Goal: Information Seeking & Learning: Find specific fact

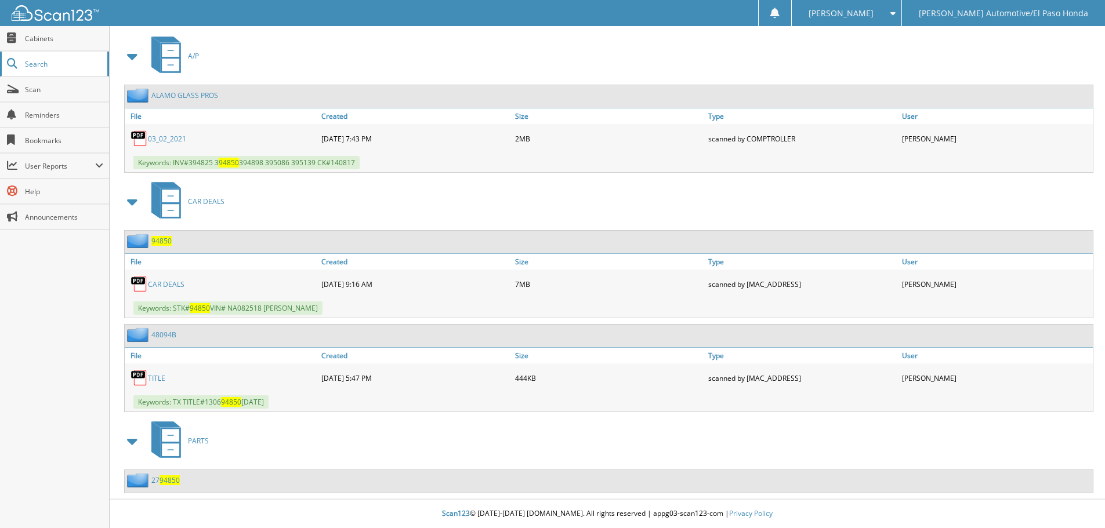
click at [71, 59] on link "Search" at bounding box center [54, 64] width 109 height 25
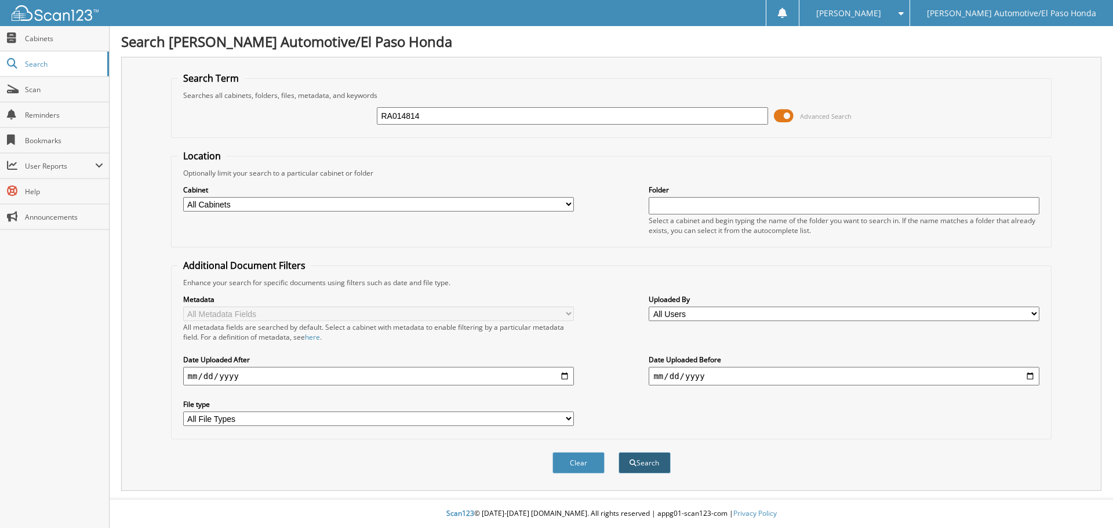
type input "RA014814"
click at [639, 459] on button "Search" at bounding box center [645, 462] width 52 height 21
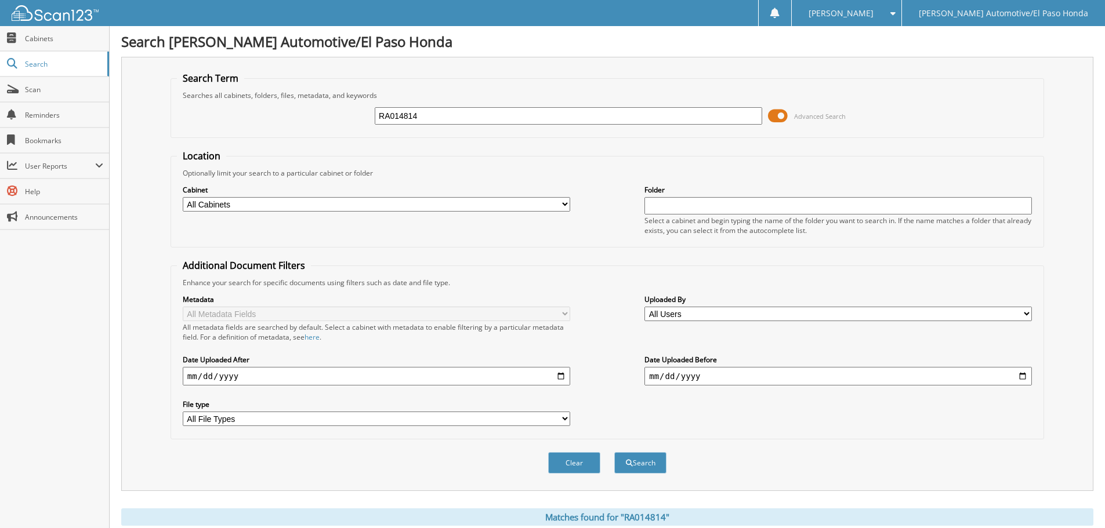
scroll to position [375, 0]
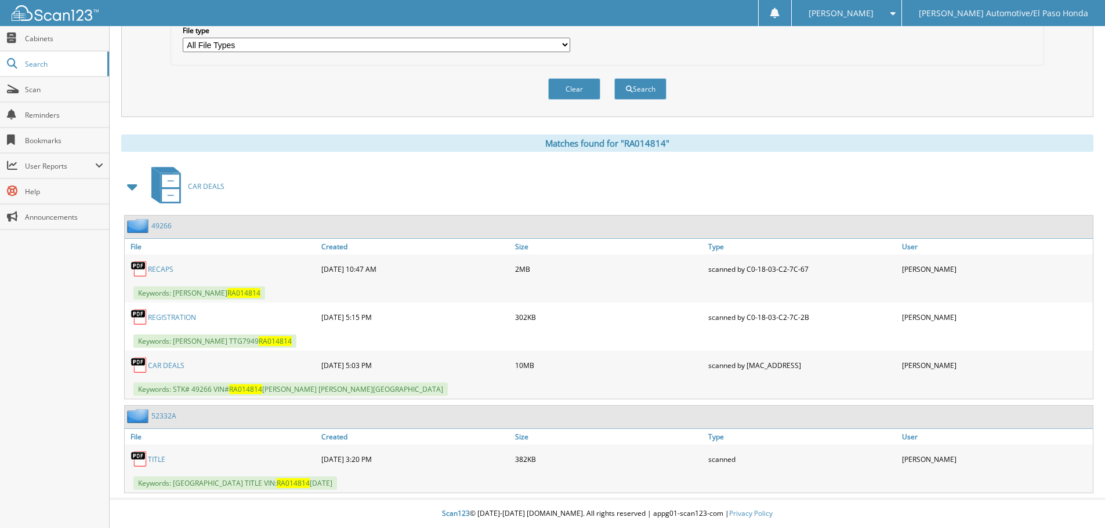
click at [163, 366] on link "CAR DEALS" at bounding box center [166, 366] width 37 height 10
click at [175, 362] on link "CAR DEALS" at bounding box center [166, 366] width 37 height 10
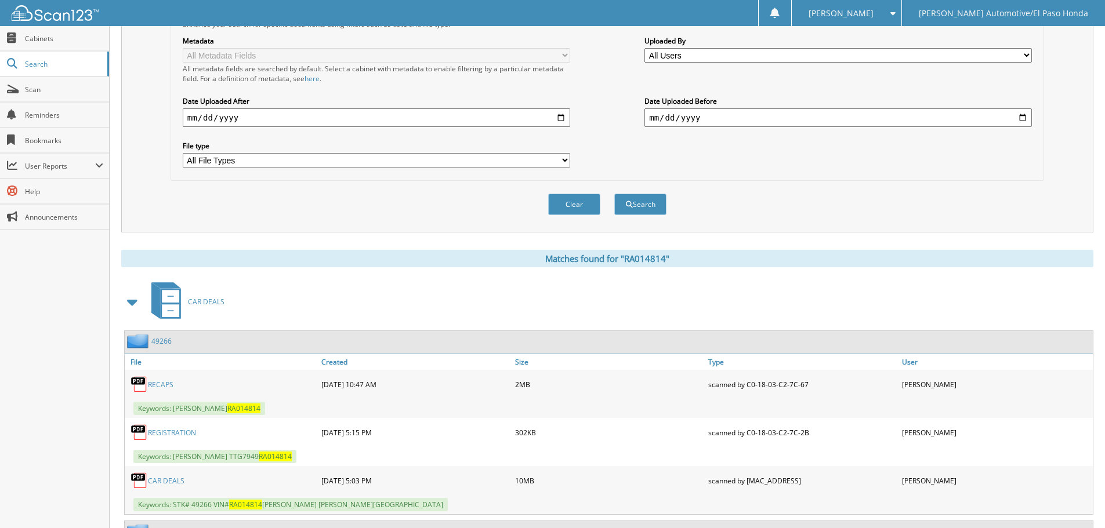
scroll to position [27, 0]
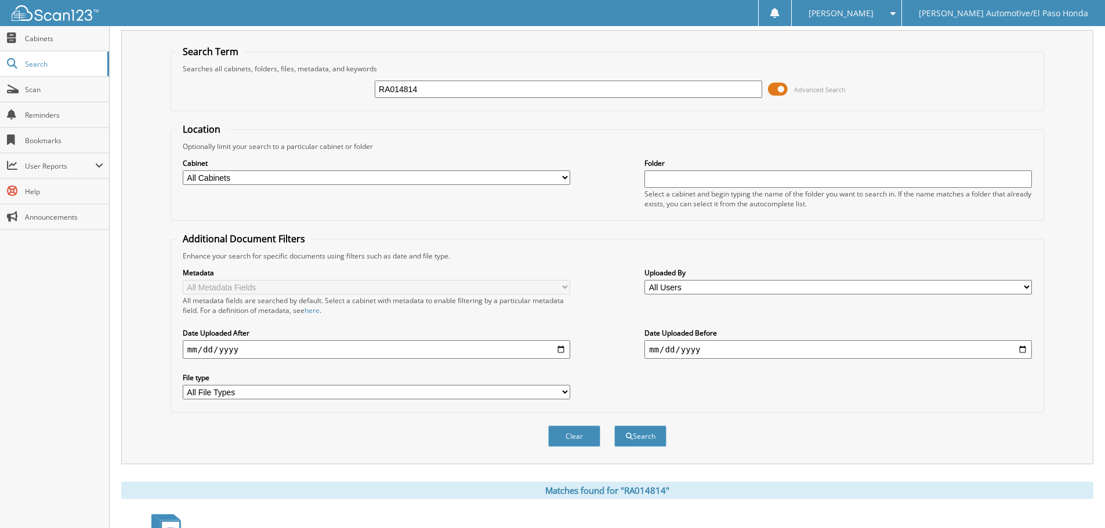
click at [779, 88] on span at bounding box center [778, 89] width 20 height 17
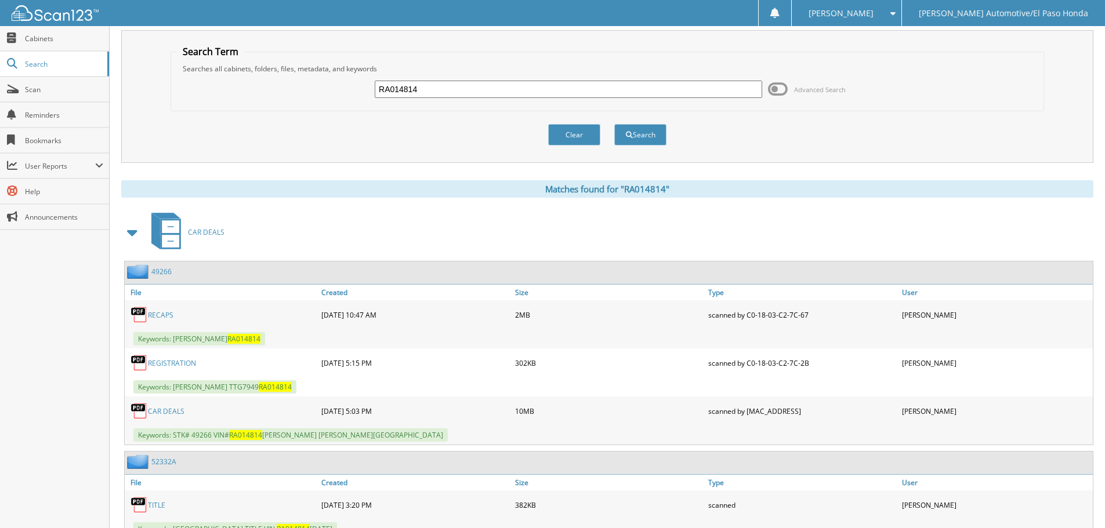
click at [572, 99] on div "RA014814" at bounding box center [568, 89] width 387 height 20
drag, startPoint x: 426, startPoint y: 88, endPoint x: 253, endPoint y: 60, distance: 175.6
click at [257, 63] on fieldset "Search Term Searches all cabinets, folders, files, metadata, and keywords RA014…" at bounding box center [606, 78] width 873 height 66
type input "na018962"
click at [639, 141] on button "Search" at bounding box center [640, 134] width 52 height 21
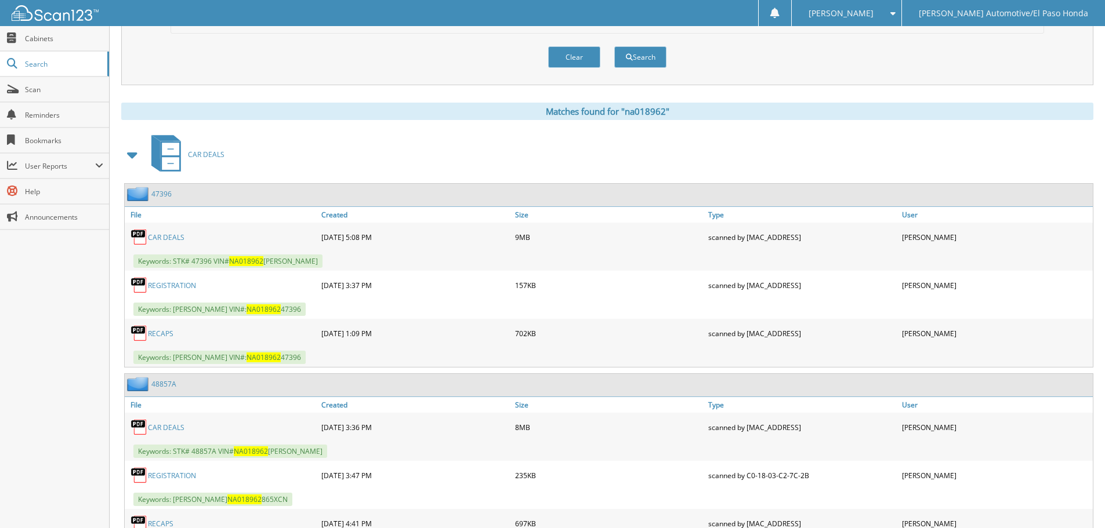
scroll to position [471, 0]
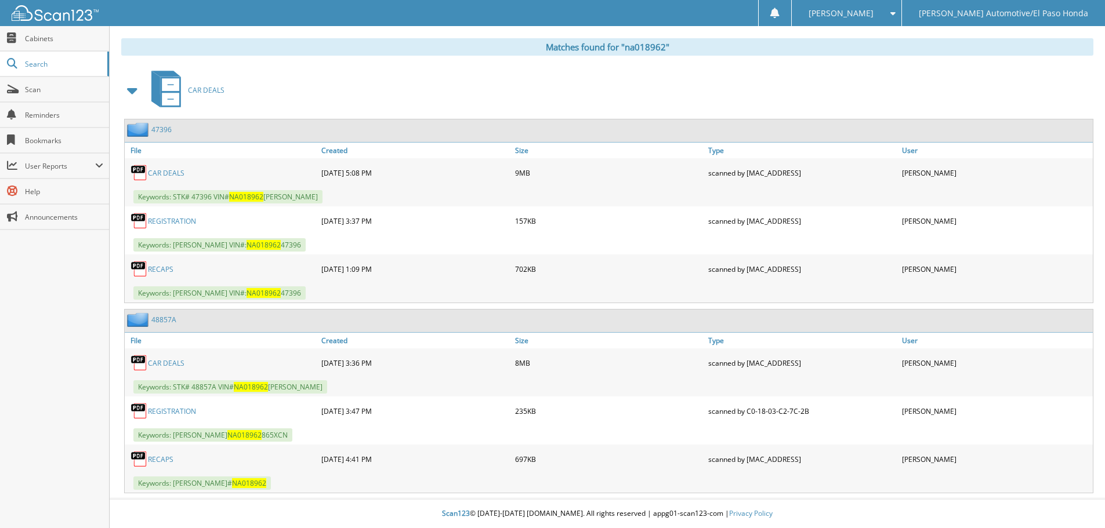
click at [169, 360] on link "CAR DEALS" at bounding box center [166, 363] width 37 height 10
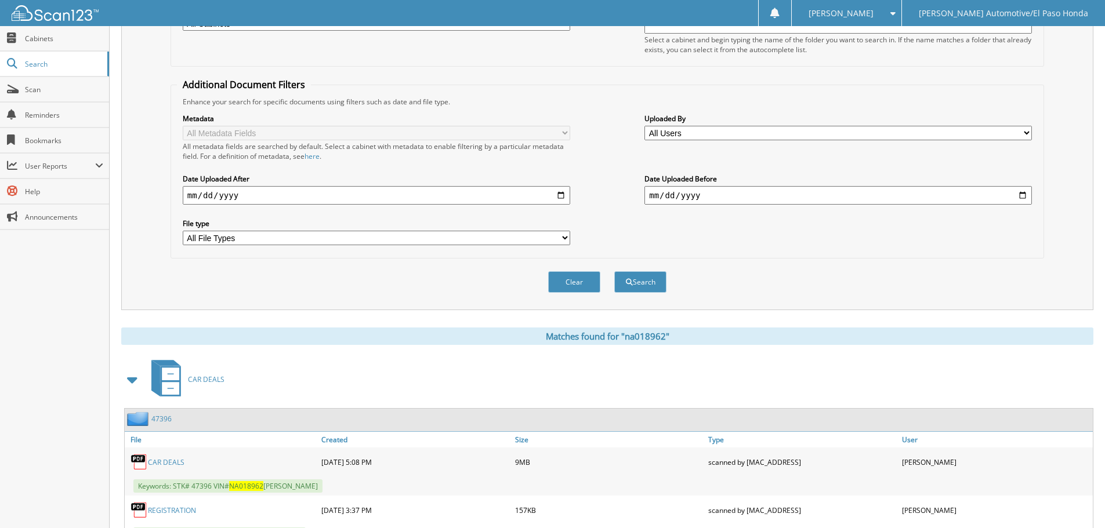
scroll to position [0, 0]
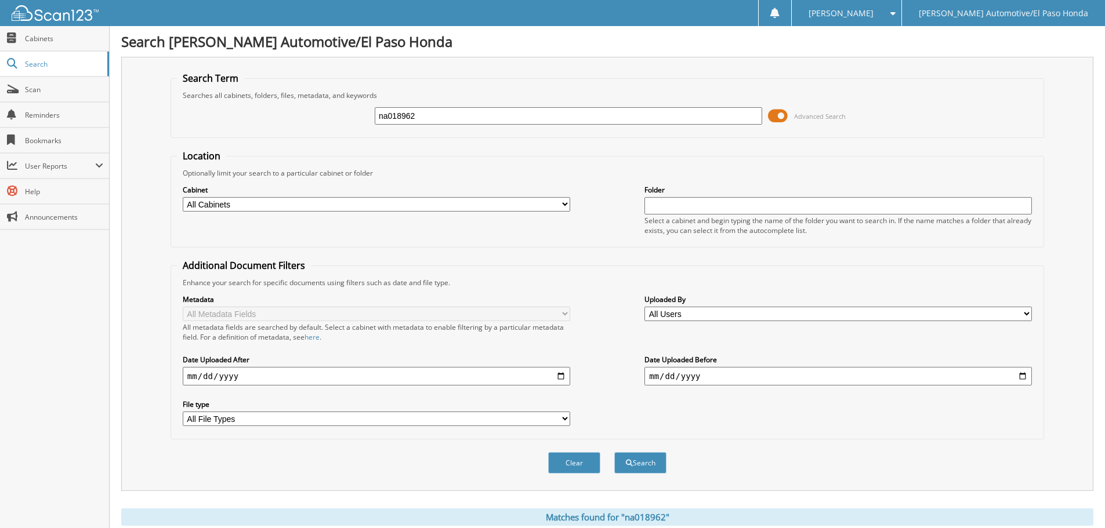
drag, startPoint x: 430, startPoint y: 110, endPoint x: 285, endPoint y: 114, distance: 145.0
click at [285, 114] on div "na018962 Advanced Search" at bounding box center [607, 115] width 861 height 31
type input "jb010604"
click at [652, 471] on button "Search" at bounding box center [640, 462] width 52 height 21
click at [778, 415] on div "Metadata All Metadata Fields All metadata fields are searched by default. Selec…" at bounding box center [607, 361] width 861 height 146
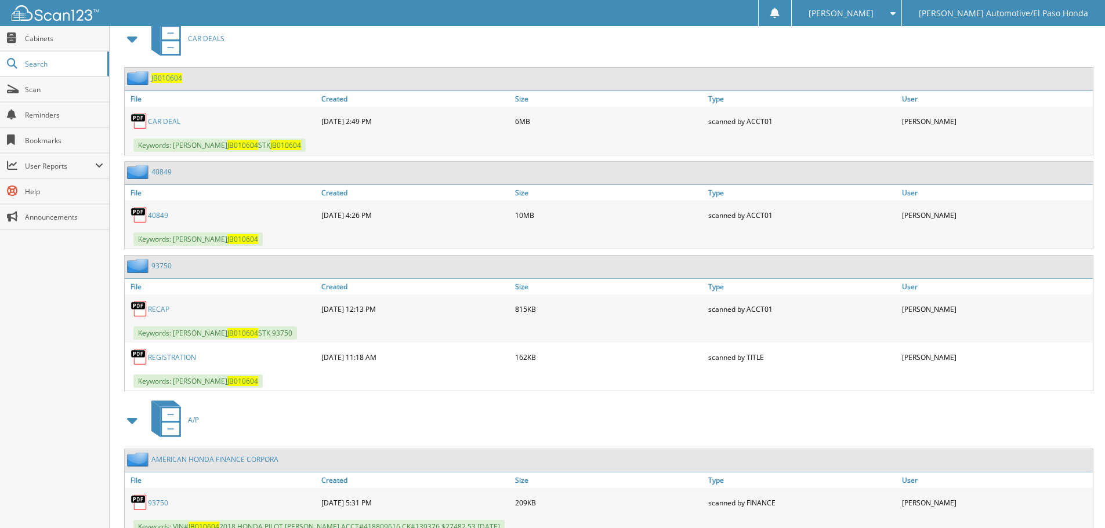
scroll to position [464, 0]
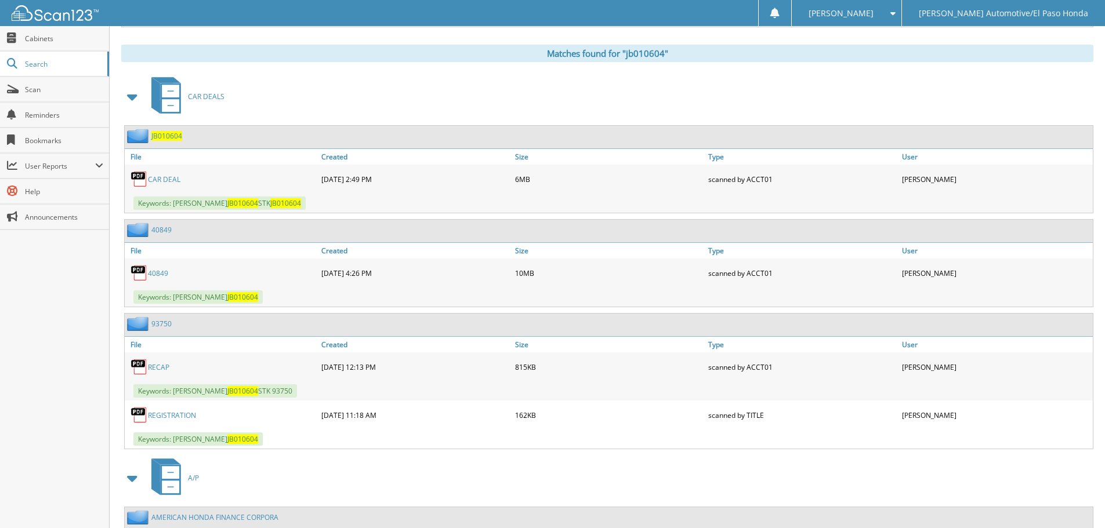
click at [165, 181] on link "CAR DEAL" at bounding box center [164, 180] width 32 height 10
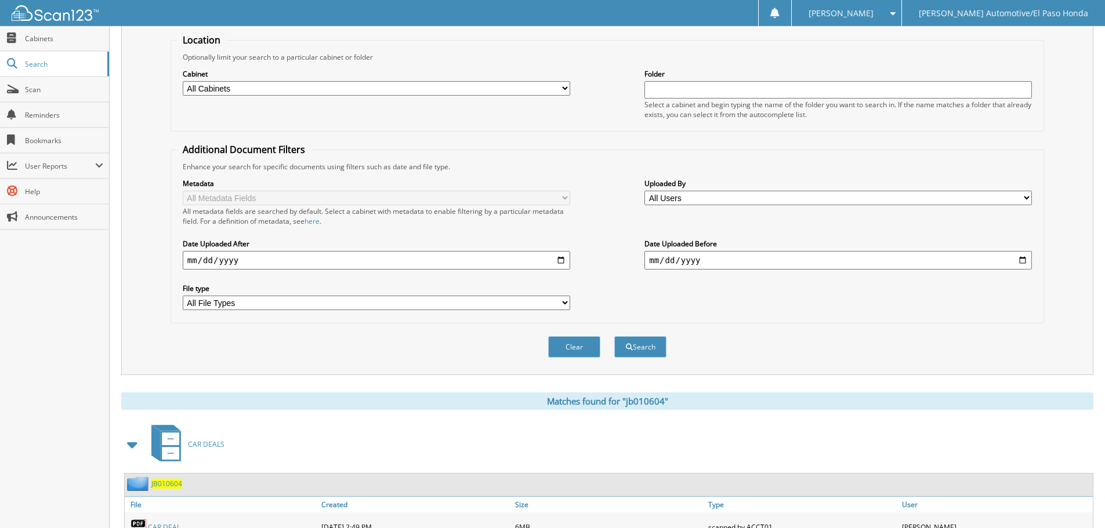
scroll to position [0, 0]
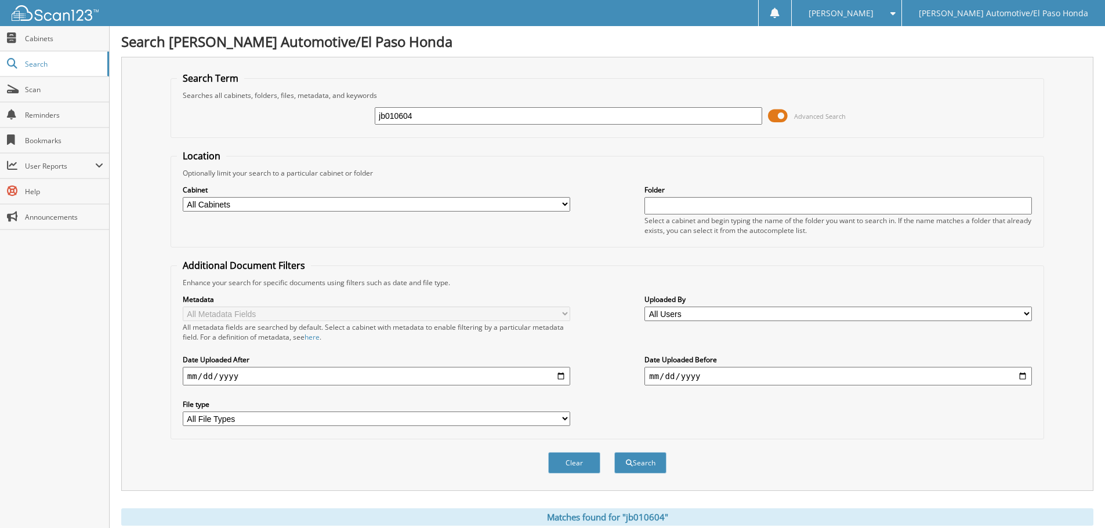
drag, startPoint x: 466, startPoint y: 118, endPoint x: 246, endPoint y: 105, distance: 219.6
click at [246, 105] on div "jb010604 Advanced Search" at bounding box center [607, 115] width 861 height 31
type input "ko154114"
click at [656, 461] on button "Search" at bounding box center [640, 462] width 52 height 21
drag, startPoint x: 426, startPoint y: 118, endPoint x: 328, endPoint y: 110, distance: 98.9
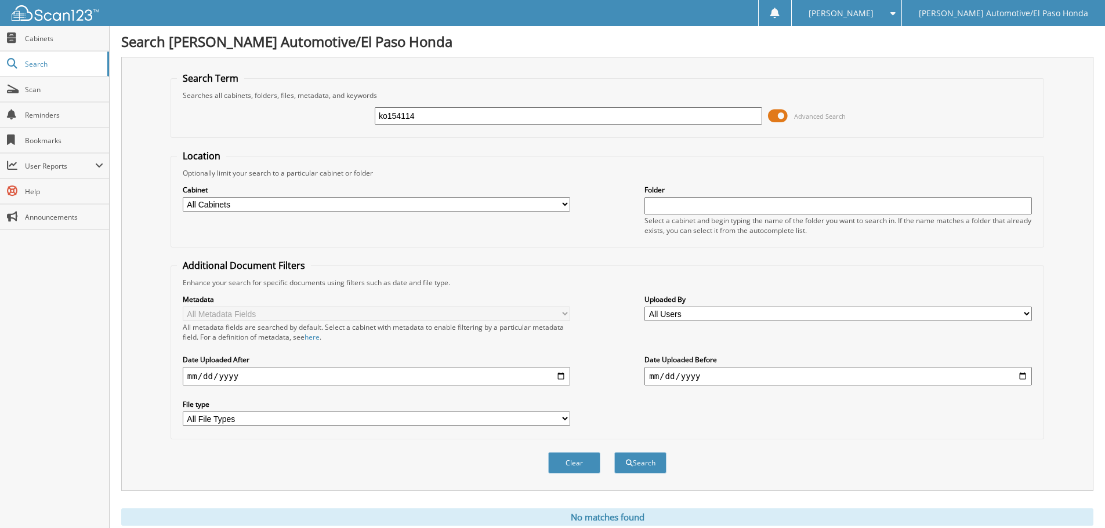
click at [328, 110] on div "ko154114 Advanced Search" at bounding box center [607, 115] width 861 height 31
click at [389, 117] on input "KOK0154114" at bounding box center [568, 115] width 387 height 17
drag, startPoint x: 389, startPoint y: 117, endPoint x: 360, endPoint y: 117, distance: 29.6
click at [360, 117] on div "KOK0154114 Advanced Search" at bounding box center [607, 115] width 861 height 31
click at [389, 108] on input "KOK0154114" at bounding box center [568, 115] width 387 height 17
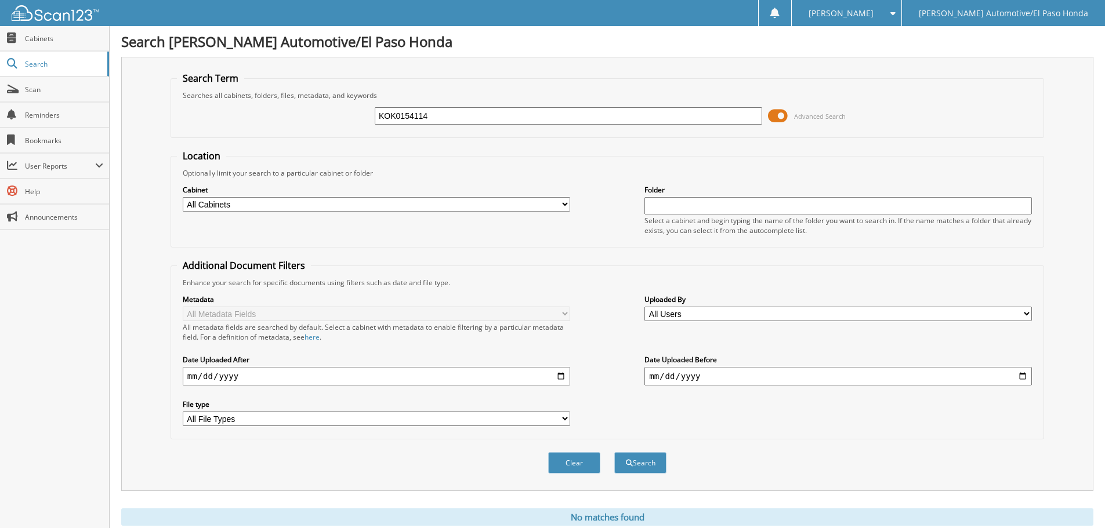
drag, startPoint x: 389, startPoint y: 111, endPoint x: 375, endPoint y: 114, distance: 14.9
click at [375, 114] on input "KOK0154114" at bounding box center [568, 115] width 387 height 17
type input "K0154114"
click at [655, 466] on button "Search" at bounding box center [640, 462] width 52 height 21
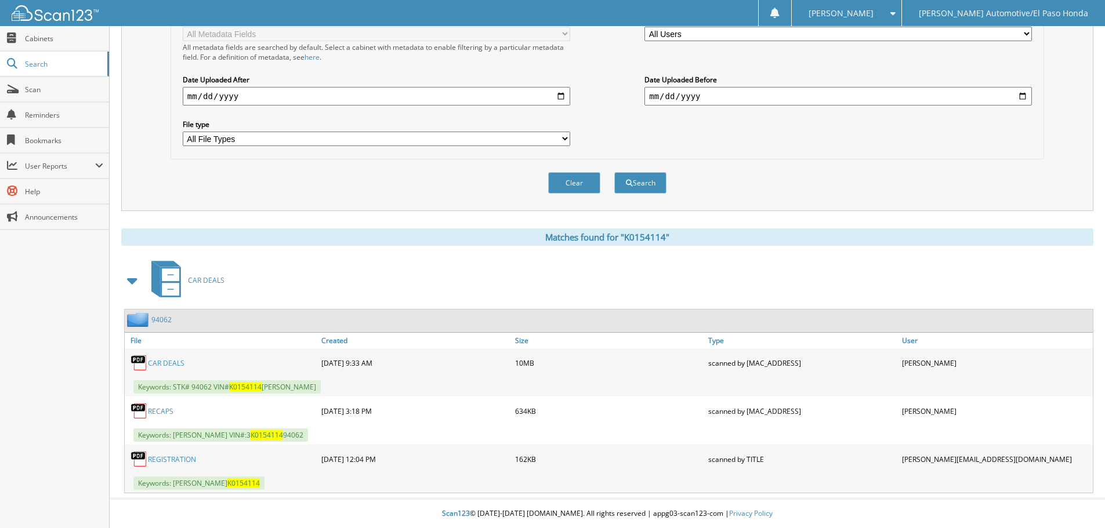
click at [177, 365] on link "CAR DEALS" at bounding box center [166, 363] width 37 height 10
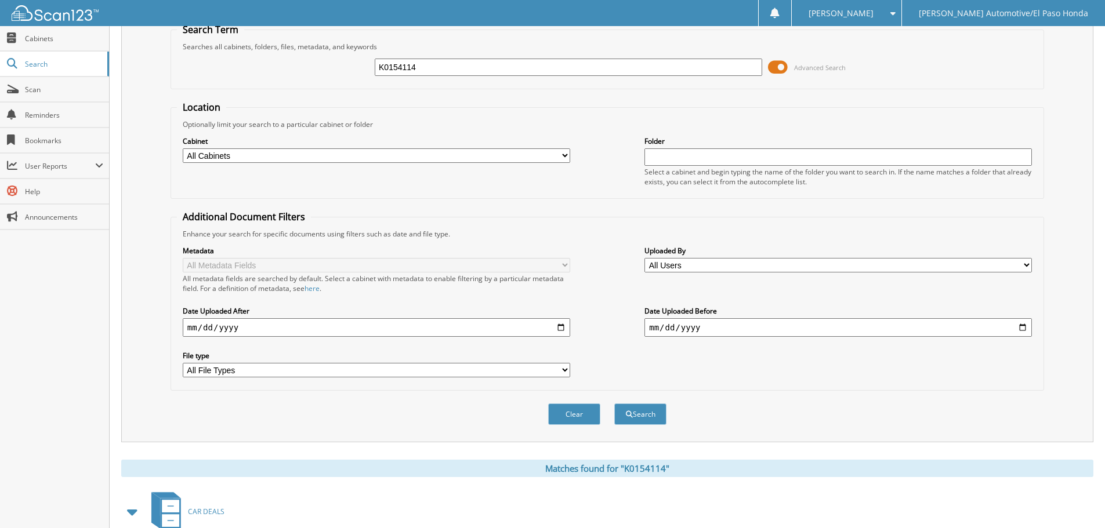
scroll to position [0, 0]
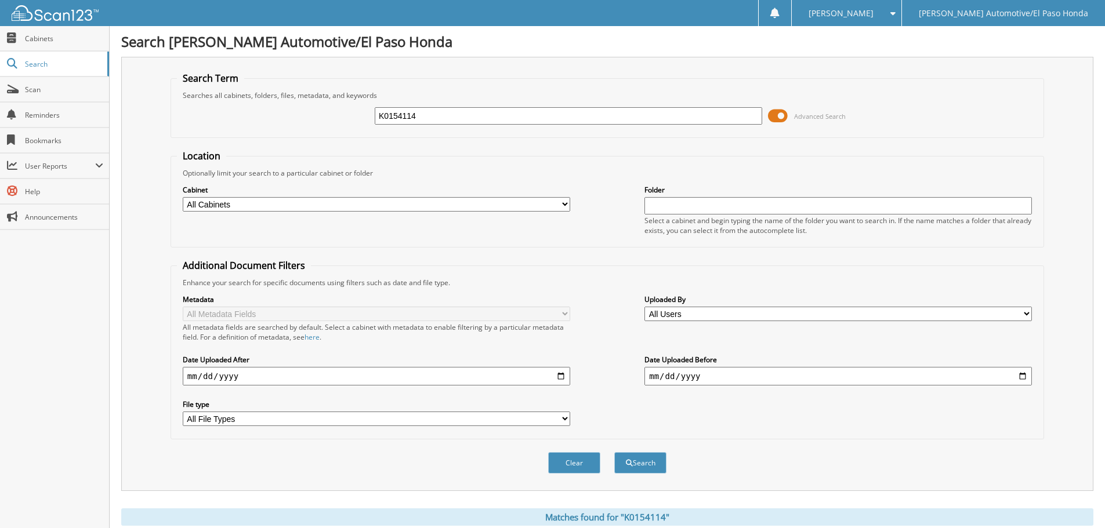
drag, startPoint x: 430, startPoint y: 115, endPoint x: 317, endPoint y: 124, distance: 113.4
click at [317, 124] on div "K0154114 Advanced Search" at bounding box center [607, 115] width 861 height 31
type input "GL093061"
click at [631, 456] on button "Search" at bounding box center [640, 462] width 52 height 21
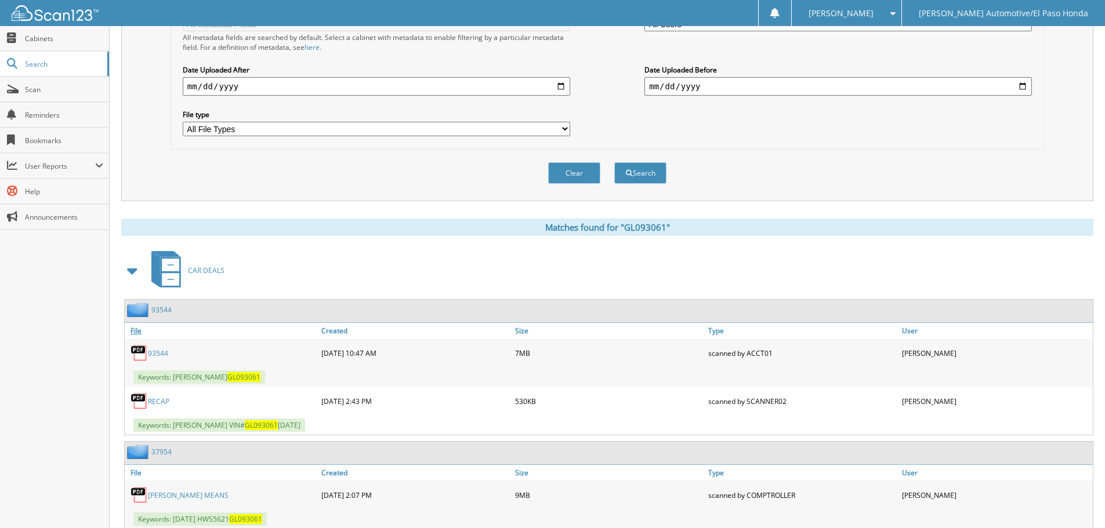
scroll to position [326, 0]
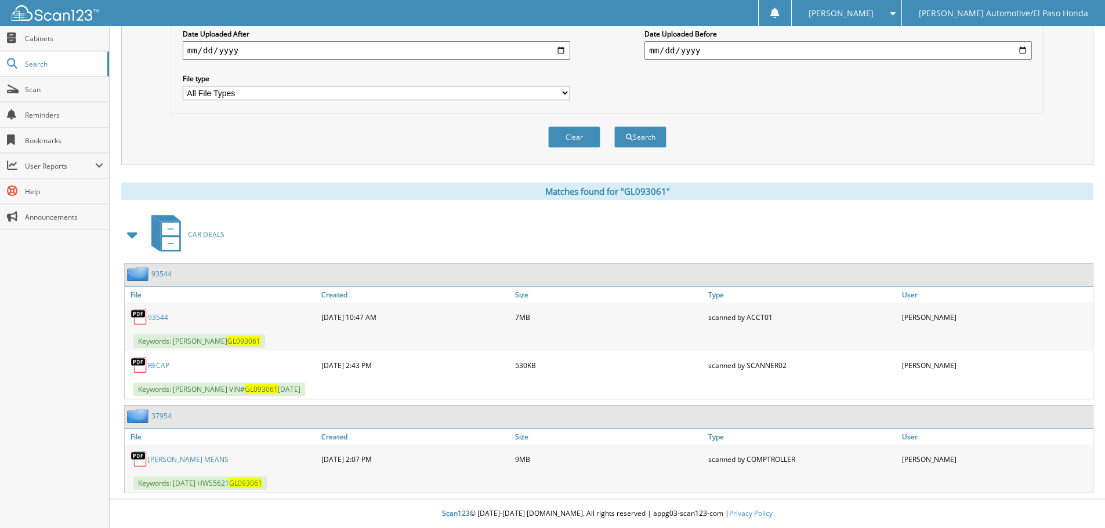
click at [158, 315] on link "93544" at bounding box center [158, 318] width 20 height 10
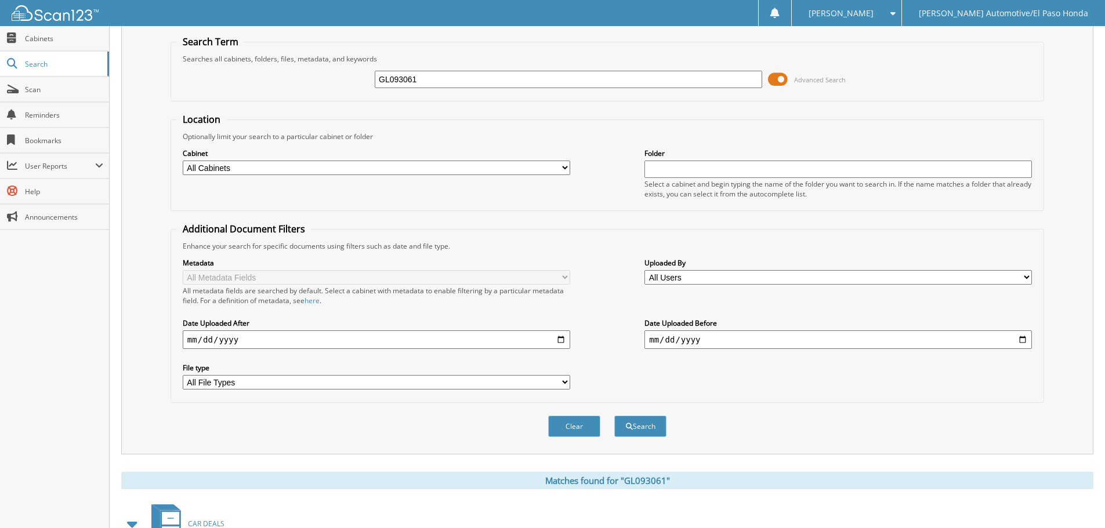
scroll to position [0, 0]
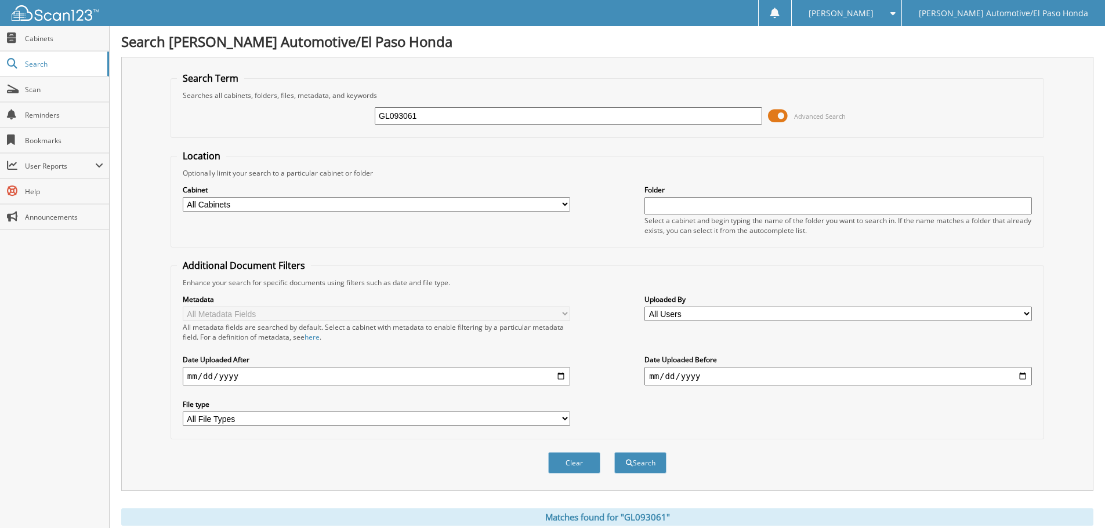
drag, startPoint x: 458, startPoint y: 110, endPoint x: 333, endPoint y: 98, distance: 124.7
click at [334, 99] on fieldset "Search Term Searches all cabinets, folders, files, metadata, and keywords GL093…" at bounding box center [606, 105] width 873 height 66
click at [426, 111] on input "text" at bounding box center [568, 115] width 387 height 17
type input "PA021906"
click at [641, 469] on button "Search" at bounding box center [640, 462] width 52 height 21
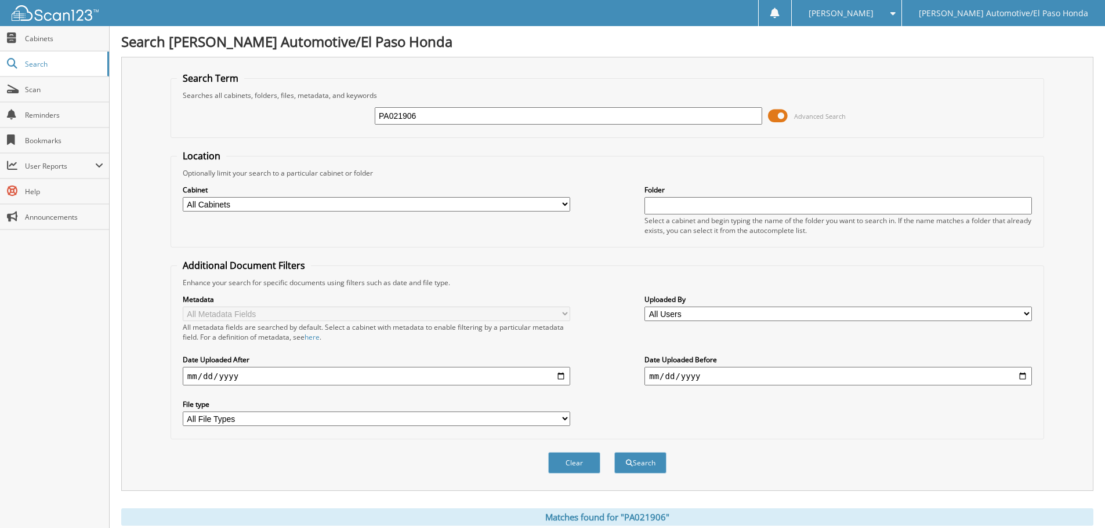
scroll to position [281, 0]
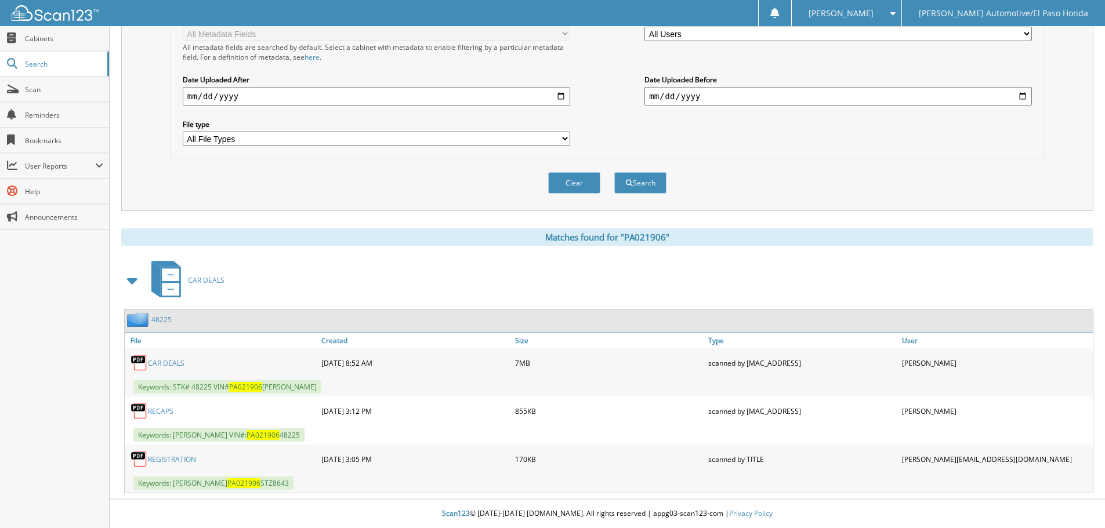
click at [164, 362] on link "CAR DEALS" at bounding box center [166, 363] width 37 height 10
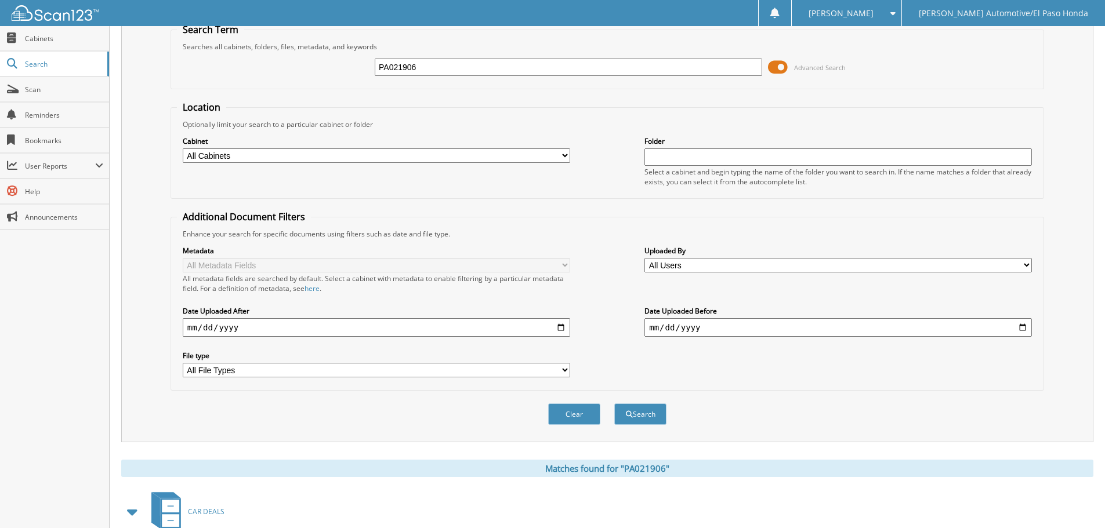
scroll to position [0, 0]
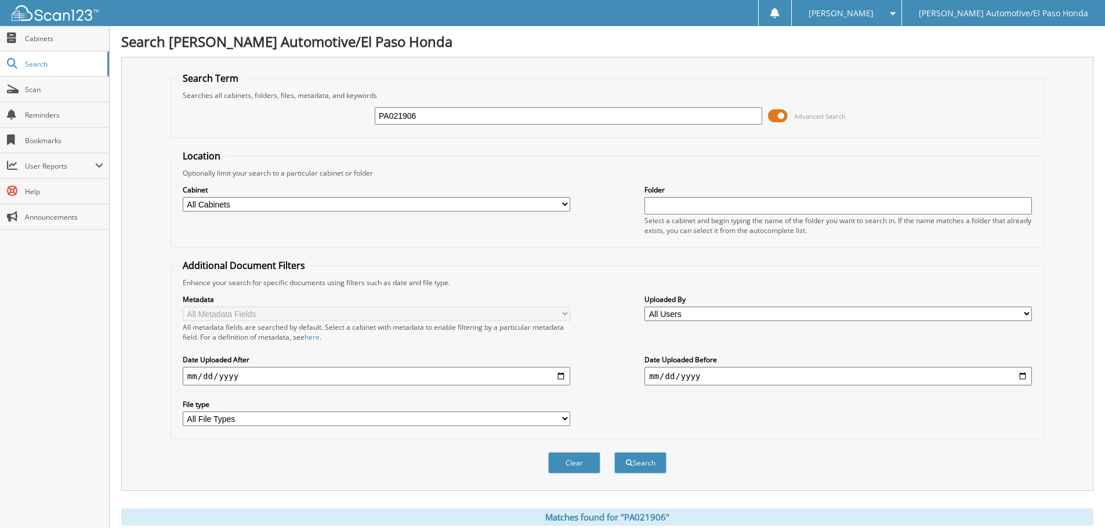
drag, startPoint x: 366, startPoint y: 114, endPoint x: 309, endPoint y: 114, distance: 56.8
click at [309, 114] on div "PA021906 Advanced Search" at bounding box center [607, 115] width 861 height 31
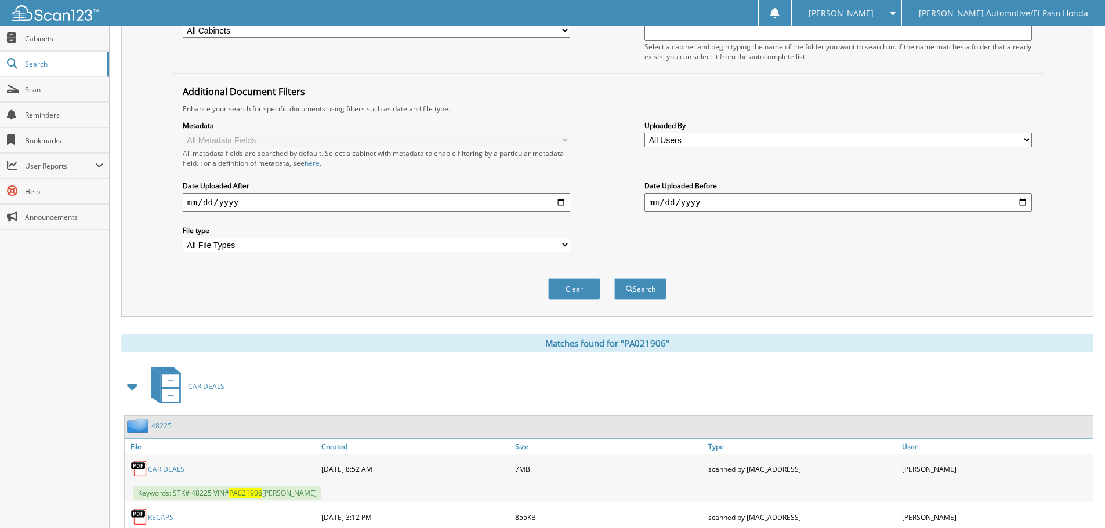
scroll to position [232, 0]
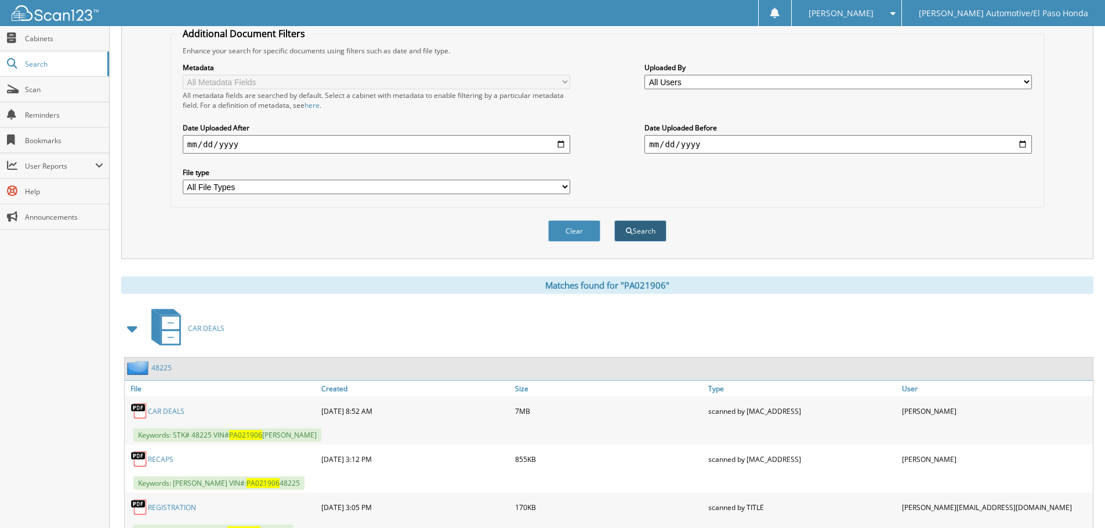
type input "NH193147"
click at [633, 229] on button "Search" at bounding box center [640, 230] width 52 height 21
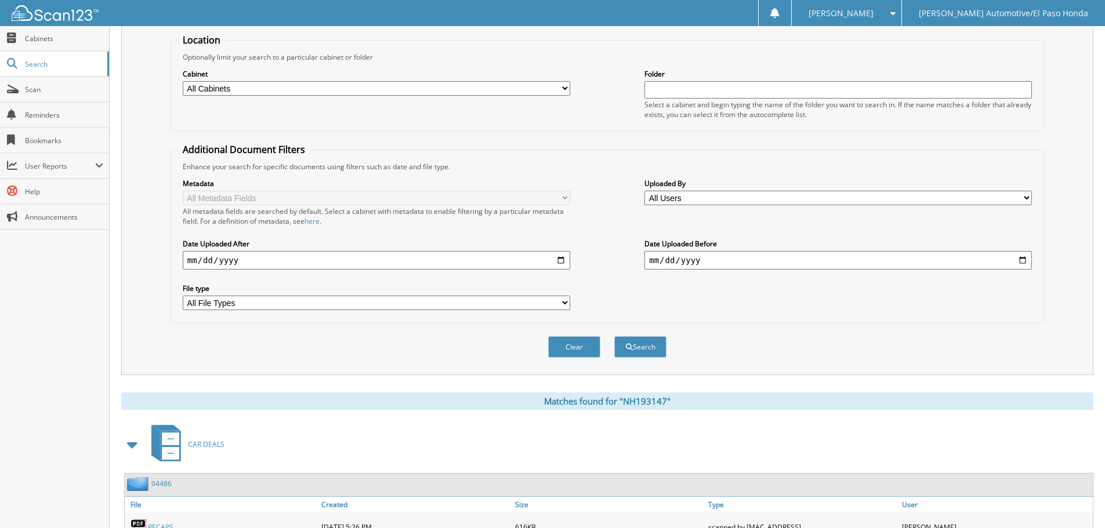
scroll to position [281, 0]
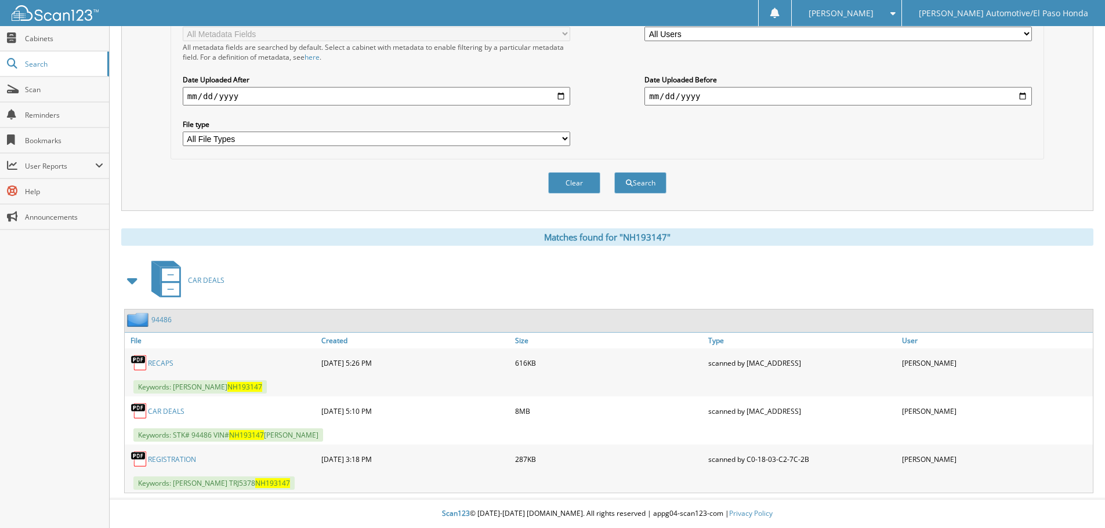
click at [181, 414] on link "CAR DEALS" at bounding box center [166, 411] width 37 height 10
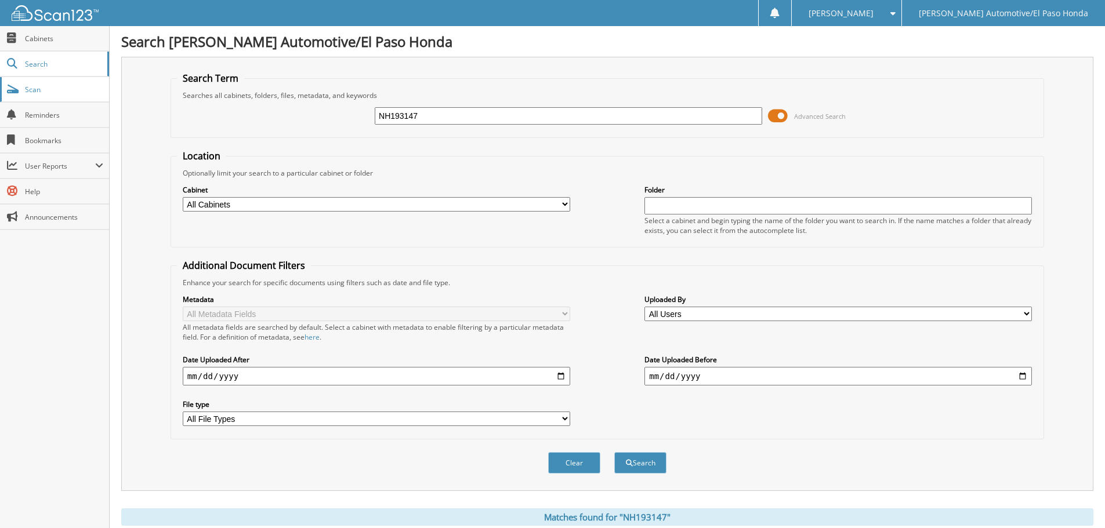
click at [78, 95] on link "Scan" at bounding box center [54, 89] width 109 height 25
